Goal: Information Seeking & Learning: Learn about a topic

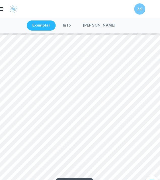
scroll to position [1704, 0]
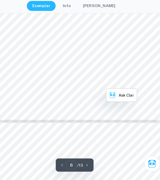
click at [66, 108] on div "on the Mean Zone of Inhibition (cm ) of E.coli Bacteria This positive relations…" at bounding box center [80, 16] width 155 height 219
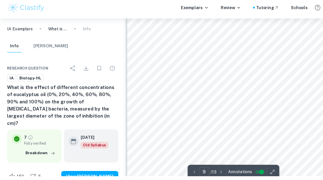
scroll to position [2257, 0]
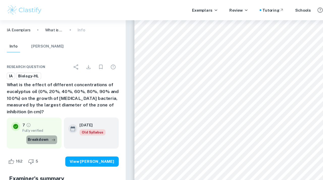
click at [47, 123] on icon "button" at bounding box center [48, 125] width 5 height 5
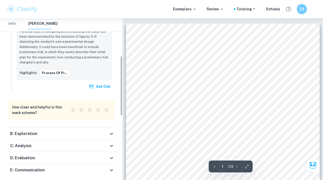
scroll to position [0, 0]
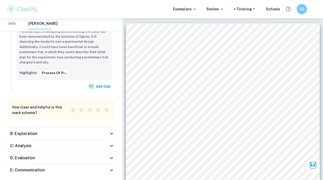
click at [59, 131] on div "B: Exploration" at bounding box center [59, 134] width 98 height 6
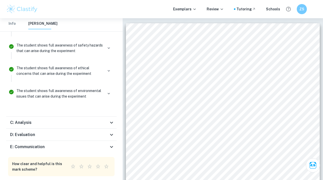
click at [54, 132] on div "D: Evaluation" at bounding box center [59, 135] width 98 height 6
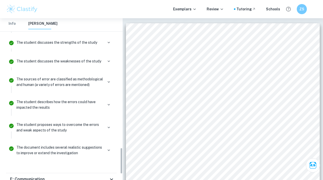
scroll to position [742, 0]
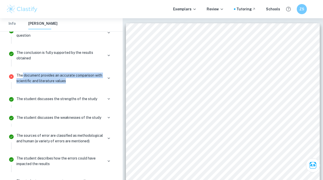
drag, startPoint x: 72, startPoint y: 73, endPoint x: 20, endPoint y: 62, distance: 53.9
click at [20, 71] on div "The document provides an accurate comparison with scientific and literature val…" at bounding box center [64, 80] width 100 height 18
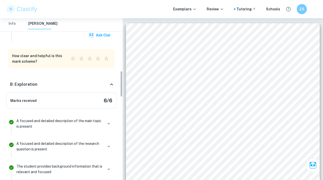
scroll to position [322, 0]
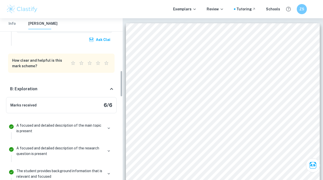
click at [67, 86] on div "B: Exploration" at bounding box center [59, 89] width 98 height 6
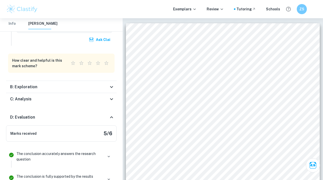
click at [67, 96] on div "C: Analysis" at bounding box center [59, 99] width 98 height 6
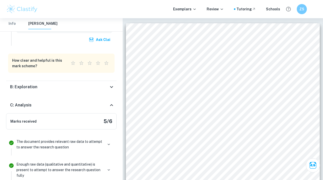
click at [63, 135] on li "The document provides relevant raw data to attempt to answer the research quest…" at bounding box center [61, 146] width 111 height 23
click at [64, 139] on p "The document provides relevant raw data to attempt to answer the research quest…" at bounding box center [59, 144] width 87 height 11
click at [101, 113] on div "Marks received 5 / 6" at bounding box center [61, 121] width 111 height 16
click at [126, 98] on div "An Investigation into the Effect of Different Concentrations of Eucalyptus Oil …" at bounding box center [223, 160] width 194 height 274
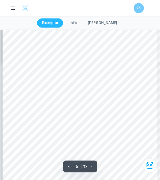
scroll to position [1828, 0]
click at [42, 74] on div "The comparison of the critical and observed F values is employed to either acce…" at bounding box center [80, 119] width 155 height 219
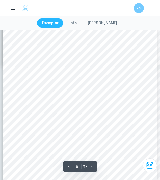
type input "8"
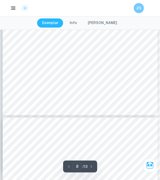
scroll to position [1722, 0]
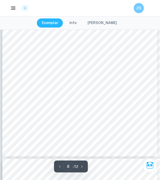
scroll to position [1683, 0]
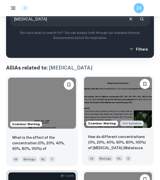
scroll to position [87, 0]
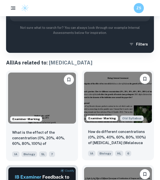
click at [97, 85] on img at bounding box center [118, 97] width 68 height 51
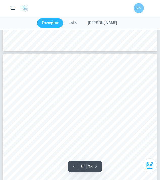
scroll to position [1115, 0]
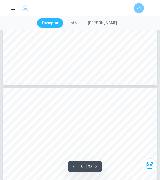
type input "5"
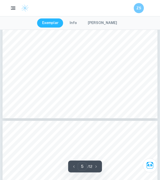
scroll to position [1048, 0]
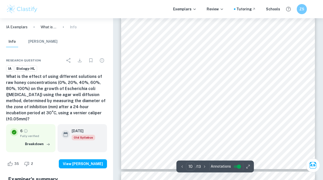
scroll to position [2655, 0]
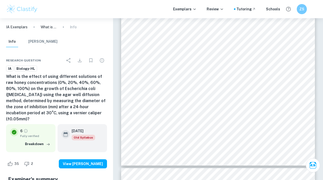
click at [127, 122] on div "10 Uncertainty for vernier caliper: (0% raw honey): No uncertainty as no Zone o…" at bounding box center [218, 28] width 194 height 274
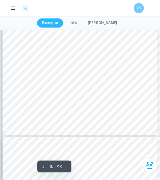
scroll to position [2147, 0]
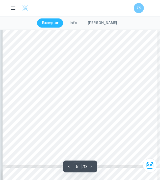
scroll to position [1657, 0]
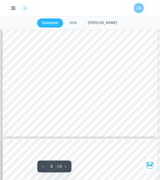
scroll to position [530, 0]
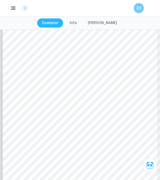
click at [71, 117] on span "concentrations of 0% - 50% to include a wider range)." at bounding box center [49, 115] width 75 height 3
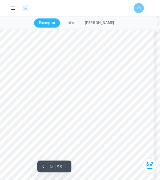
scroll to position [968, 3]
click at [27, 88] on span at bounding box center [26, 88] width 1 height 3
drag, startPoint x: 29, startPoint y: 85, endPoint x: 9, endPoint y: 84, distance: 19.5
click at [9, 84] on span "Sterile Core Borer" at bounding box center [19, 84] width 20 height 3
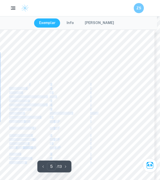
copy div "1 - Sterile Tweezer 1 - Agar plates 60 - Raw Honey (from NTUC FairPrice) 360 g …"
click at [9, 84] on span "Sterile Core Borer" at bounding box center [19, 84] width 20 height 3
drag, startPoint x: 9, startPoint y: 84, endPoint x: 30, endPoint y: 84, distance: 21.0
click at [30, 84] on div "5 affecting the diameter of the inhibition zone. Hence, the same core borer wit…" at bounding box center [76, 89] width 155 height 219
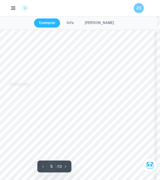
drag, startPoint x: 29, startPoint y: 85, endPoint x: 9, endPoint y: 85, distance: 20.0
click at [9, 85] on div "5 affecting the diameter of the inhibition zone. Hence, the same core borer wit…" at bounding box center [76, 89] width 155 height 219
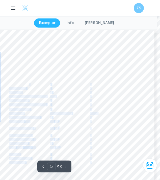
copy div "1 - Sterile Tweezer 1 - Agar plates 60 - Raw Honey (from NTUC FairPrice) 360 g …"
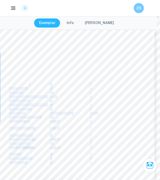
click at [9, 85] on span "Sterile Core Borer" at bounding box center [19, 84] width 20 height 3
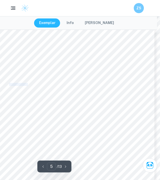
drag, startPoint x: 9, startPoint y: 85, endPoint x: 29, endPoint y: 85, distance: 19.2
click at [29, 85] on span "Sterile Core Borer" at bounding box center [19, 84] width 20 height 3
copy span "Sterile Core Bore"
drag, startPoint x: 11, startPoint y: 89, endPoint x: 18, endPoint y: 89, distance: 7.3
click at [17, 89] on span "Sterile Tweezer" at bounding box center [17, 88] width 17 height 3
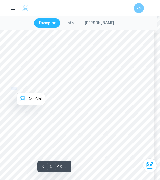
click at [31, 88] on div "5 affecting the diameter of the inhibition zone. Hence, the same core borer wit…" at bounding box center [76, 89] width 155 height 219
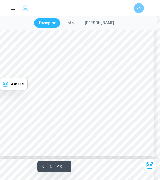
scroll to position [1011, 3]
click at [19, 95] on span "85% ethanol solution" at bounding box center [22, 95] width 26 height 3
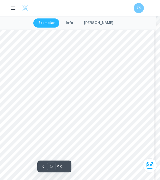
scroll to position [976, 4]
drag, startPoint x: 30, startPoint y: 135, endPoint x: 11, endPoint y: 134, distance: 19.0
click at [11, 134] on div "5 affecting the diameter of the inhibition zone. Hence, the same core borer wit…" at bounding box center [76, 80] width 155 height 219
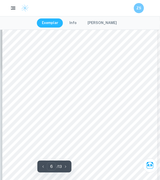
scroll to position [1142, 0]
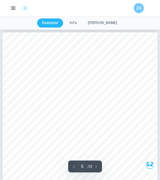
scroll to position [916, 0]
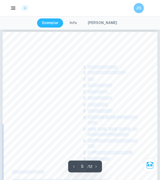
drag, startPoint x: 109, startPoint y: 62, endPoint x: 87, endPoint y: 62, distance: 22.2
click at [87, 62] on div "5 Experimental design Equipment used: • Rubber gloves (1 pair) • 30cm 3 of 100%…" at bounding box center [80, 141] width 155 height 219
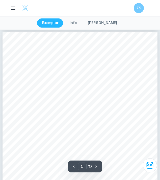
click at [88, 62] on span "Inoculation wand" at bounding box center [99, 61] width 22 height 3
drag, startPoint x: 88, startPoint y: 62, endPoint x: 109, endPoint y: 62, distance: 21.7
click at [109, 62] on span "Inoculation wand" at bounding box center [99, 61] width 22 height 3
copy span "Inoculation wand"
click at [54, 77] on div "5 Experimental design Equipment used: • Rubber gloves (1 pair) • 30cm 3 of 100%…" at bounding box center [80, 141] width 155 height 219
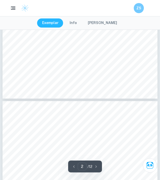
scroll to position [392, 0]
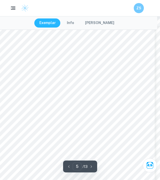
scroll to position [978, 3]
